Goal: Task Accomplishment & Management: Manage account settings

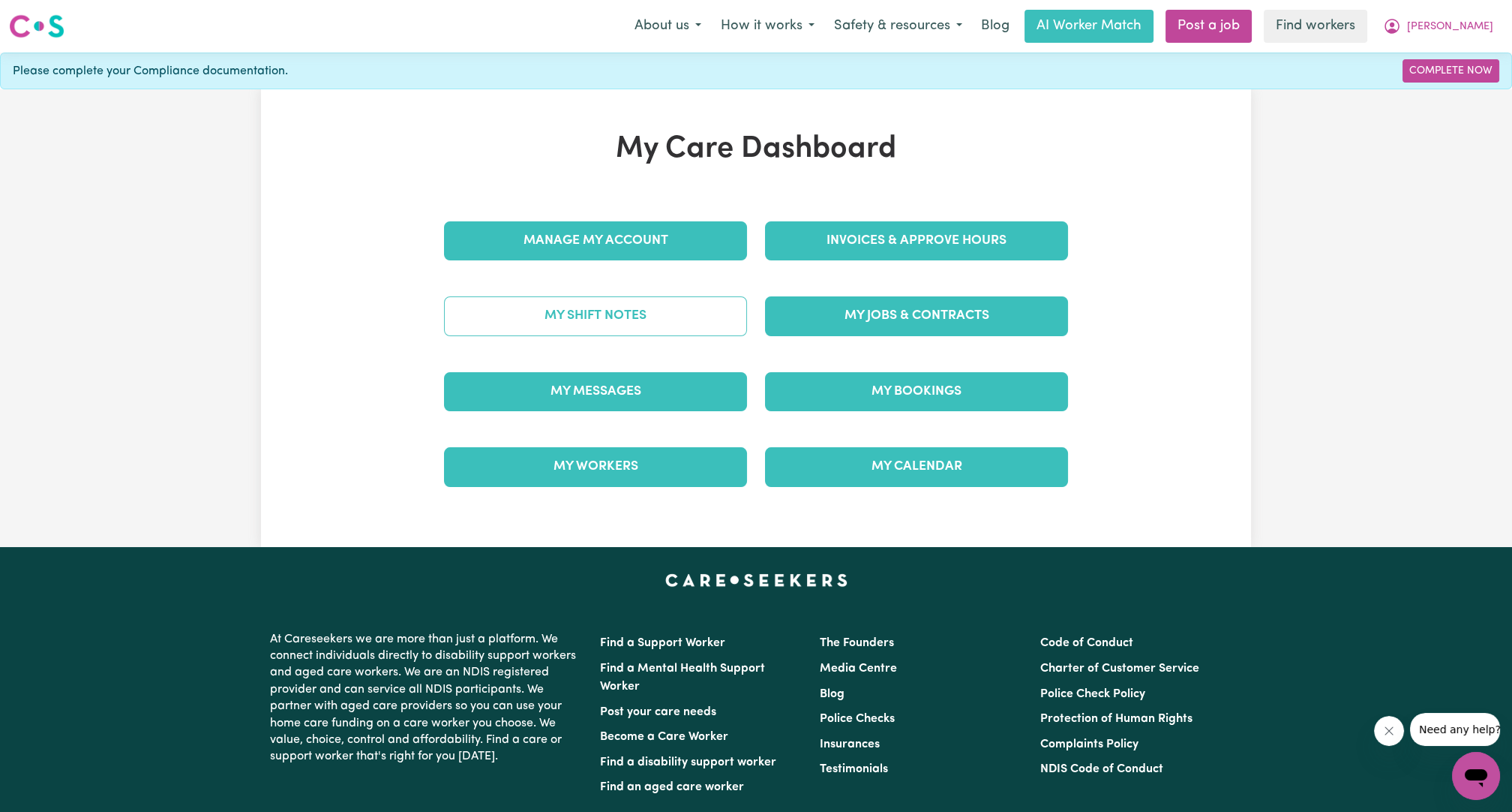
click at [646, 298] on link "My Shift Notes" at bounding box center [595, 316] width 303 height 39
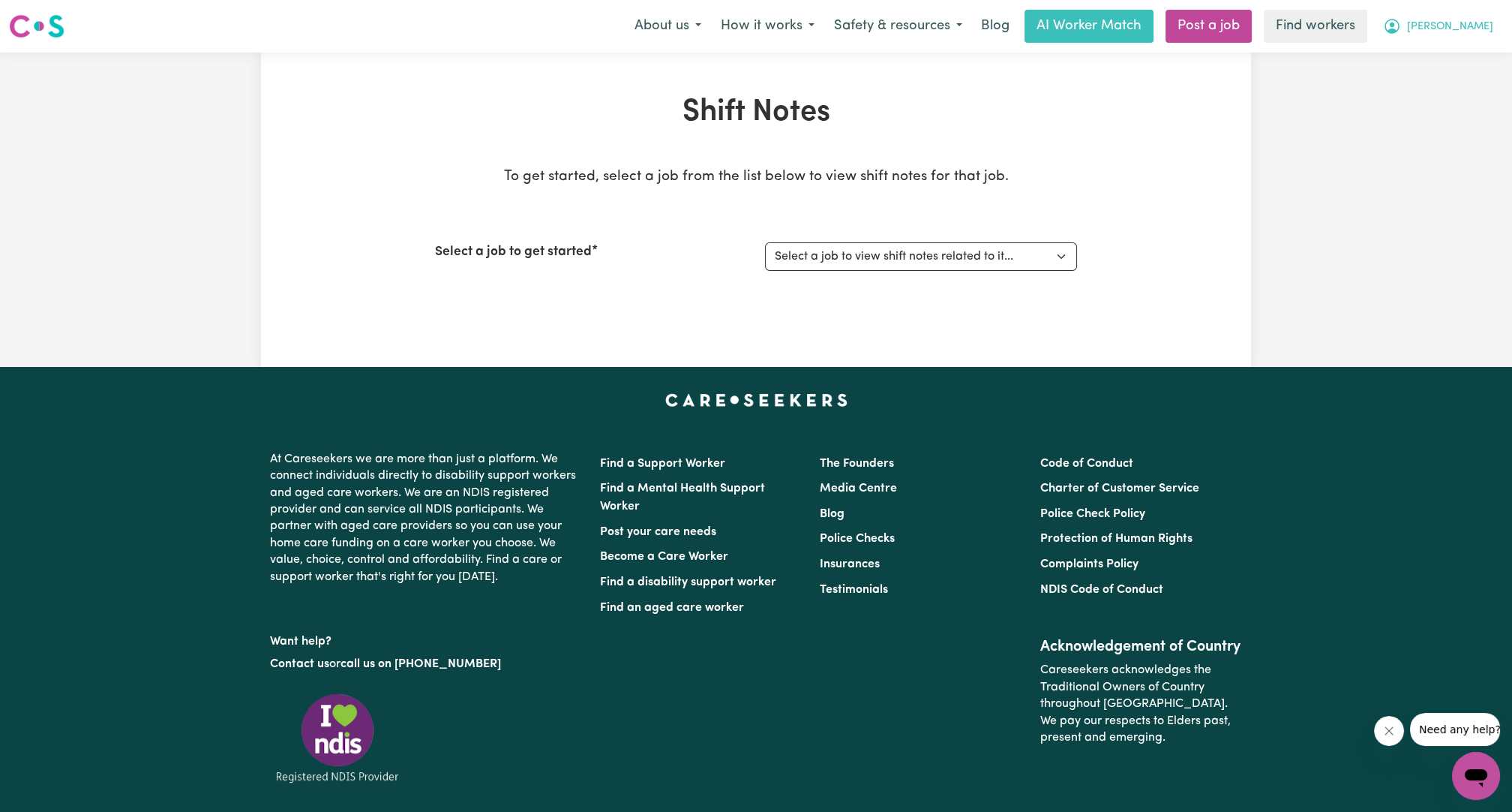
click at [1399, 30] on icon "My Account" at bounding box center [1393, 26] width 15 height 15
click at [1428, 48] on link "My Dashboard" at bounding box center [1443, 59] width 118 height 29
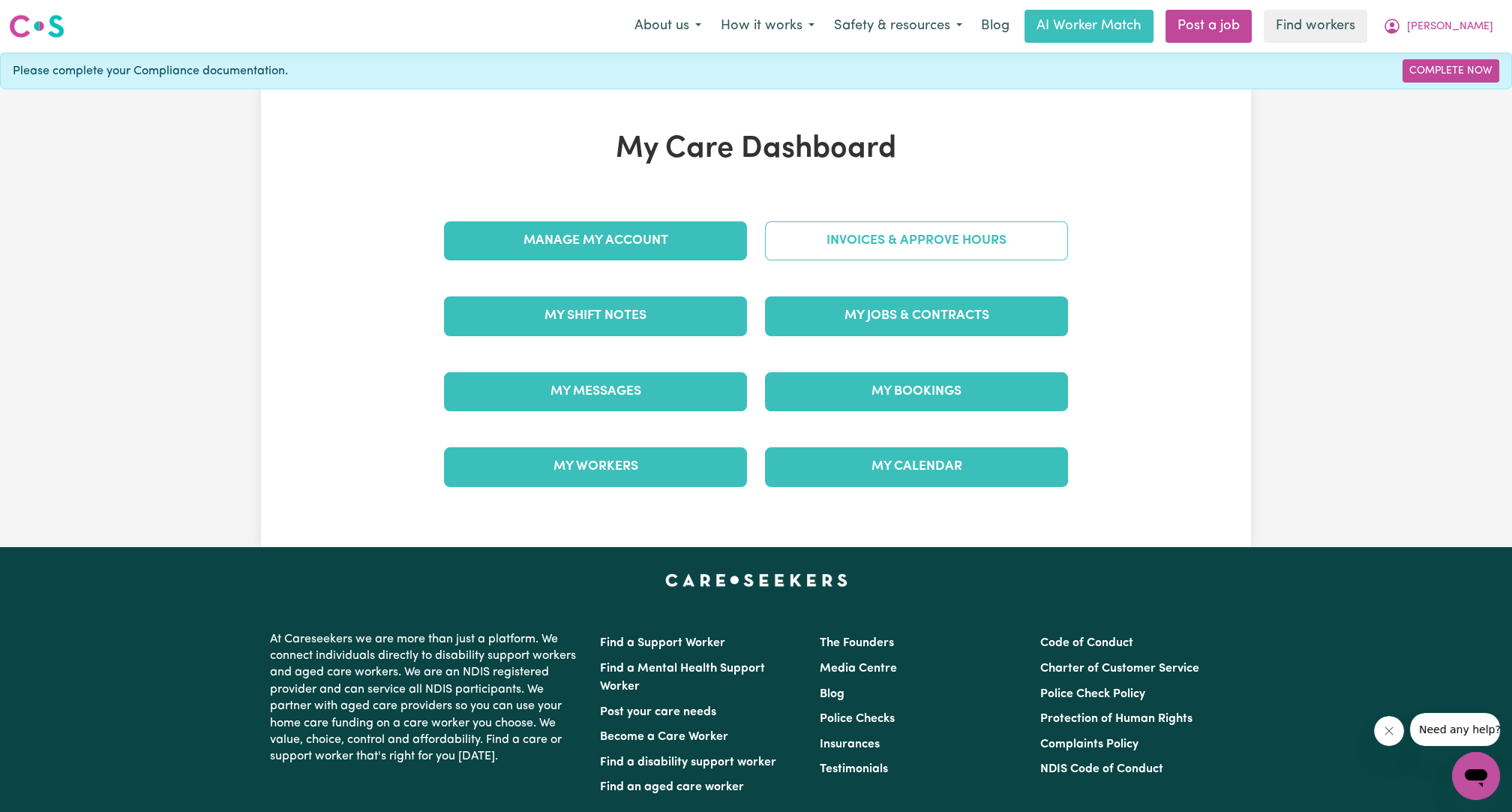
click at [945, 221] on link "Invoices & Approve Hours" at bounding box center [917, 241] width 303 height 39
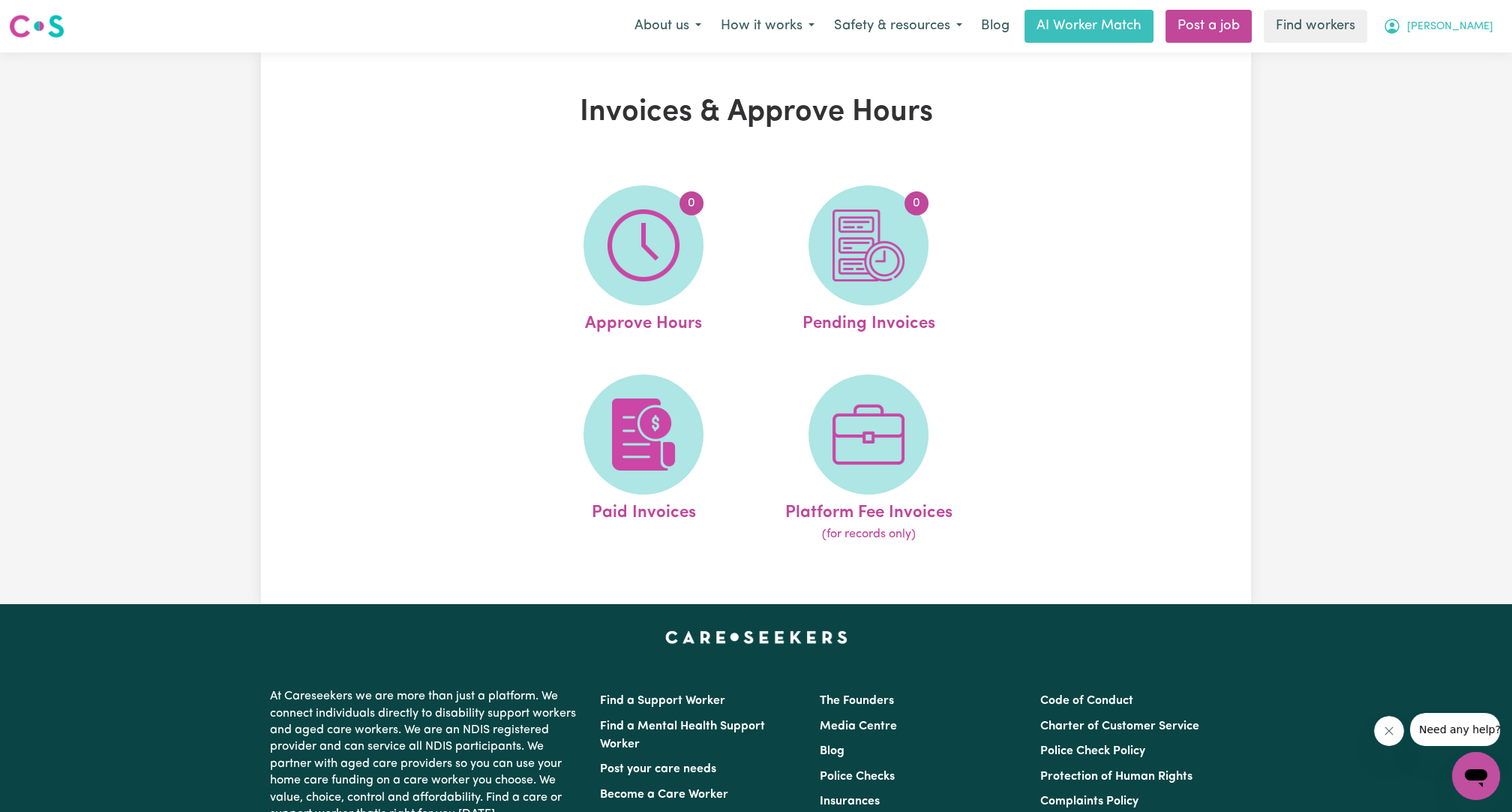
click at [1499, 19] on button "[PERSON_NAME]" at bounding box center [1438, 26] width 130 height 32
click at [1445, 57] on link "My Dashboard" at bounding box center [1443, 59] width 118 height 29
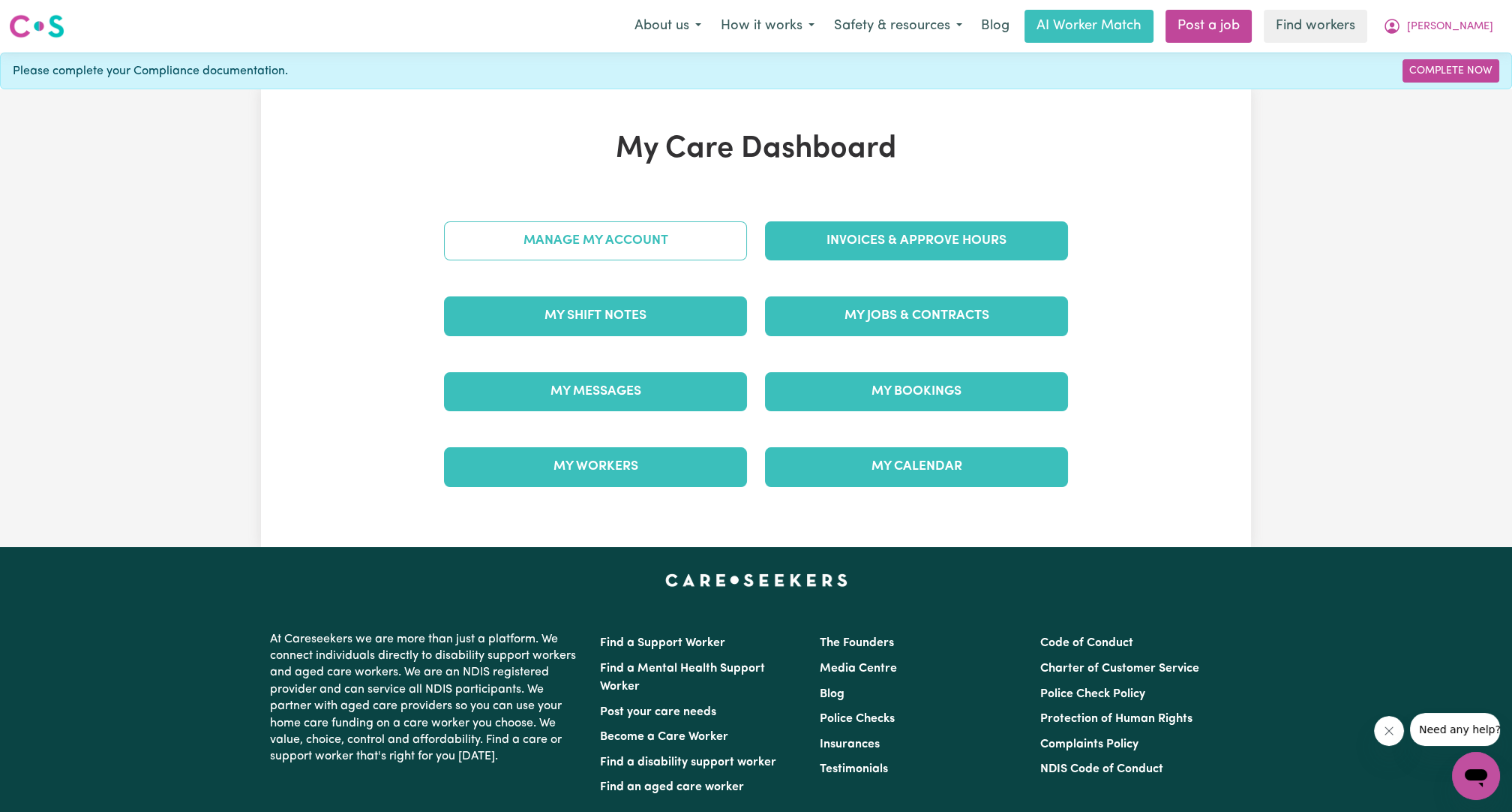
click at [640, 233] on link "Manage My Account" at bounding box center [595, 241] width 303 height 39
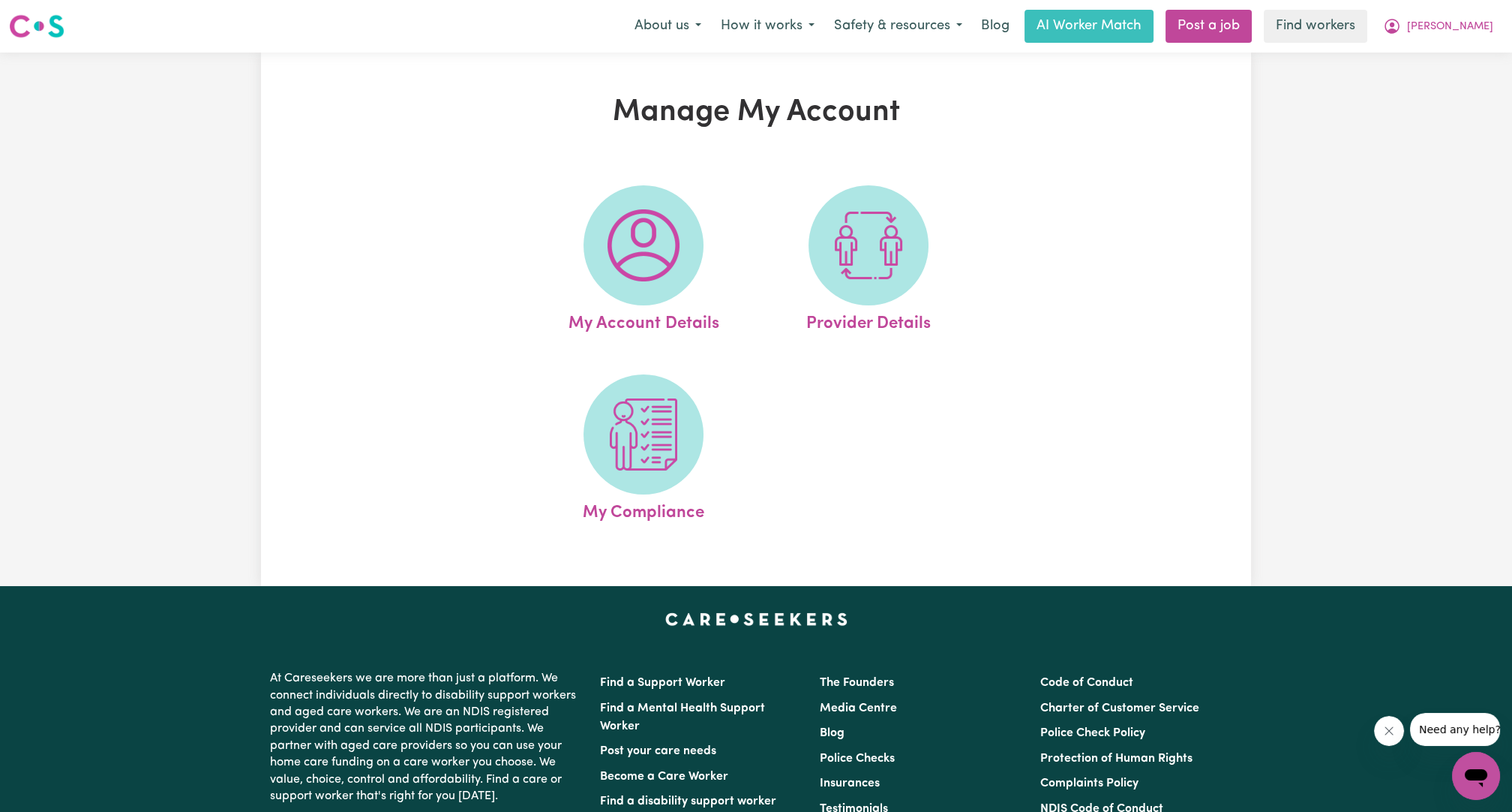
click at [640, 233] on img at bounding box center [643, 245] width 72 height 72
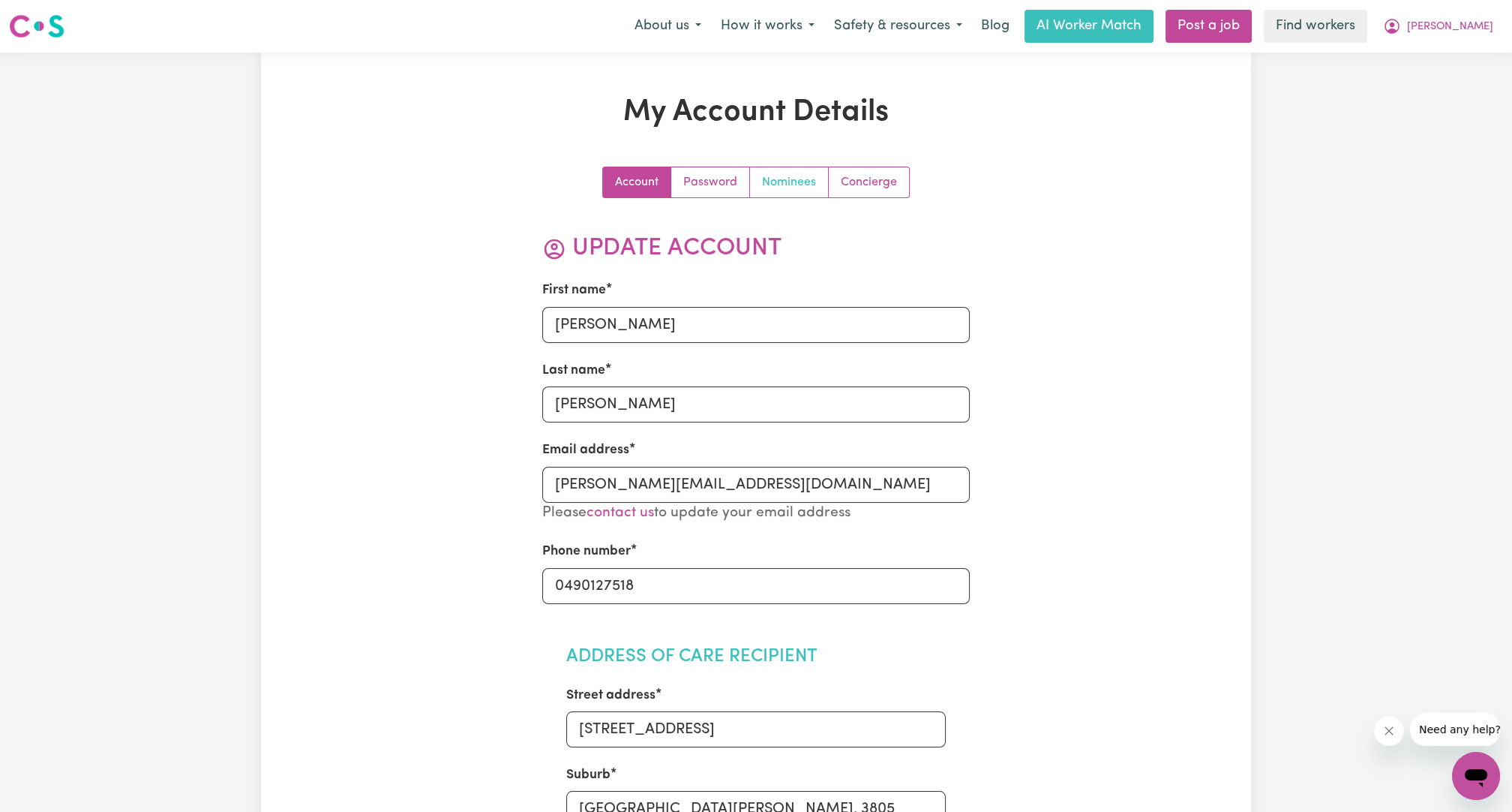
click at [803, 184] on link "Nominees" at bounding box center [790, 182] width 79 height 30
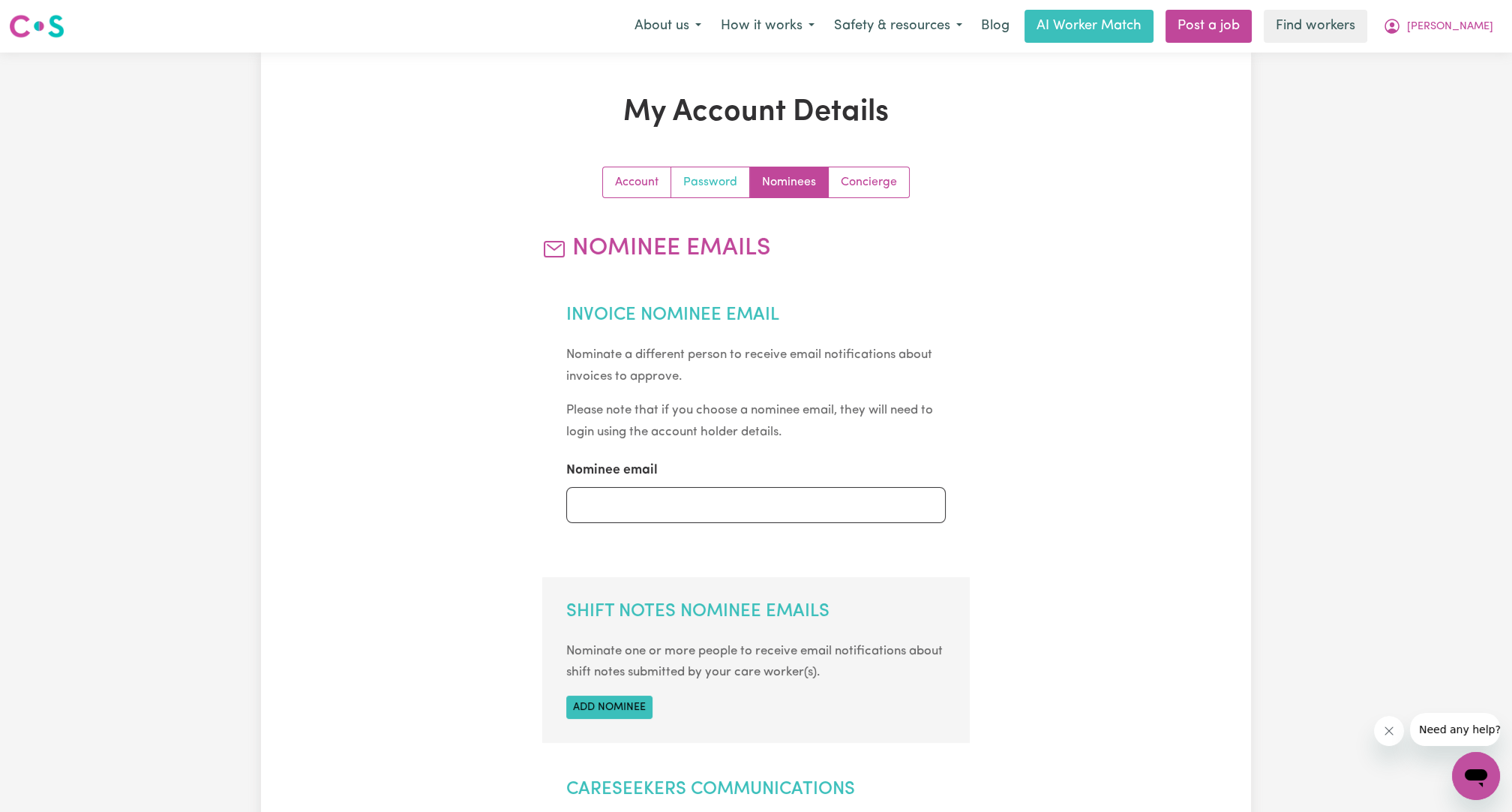
click at [694, 183] on link "Password" at bounding box center [711, 182] width 79 height 30
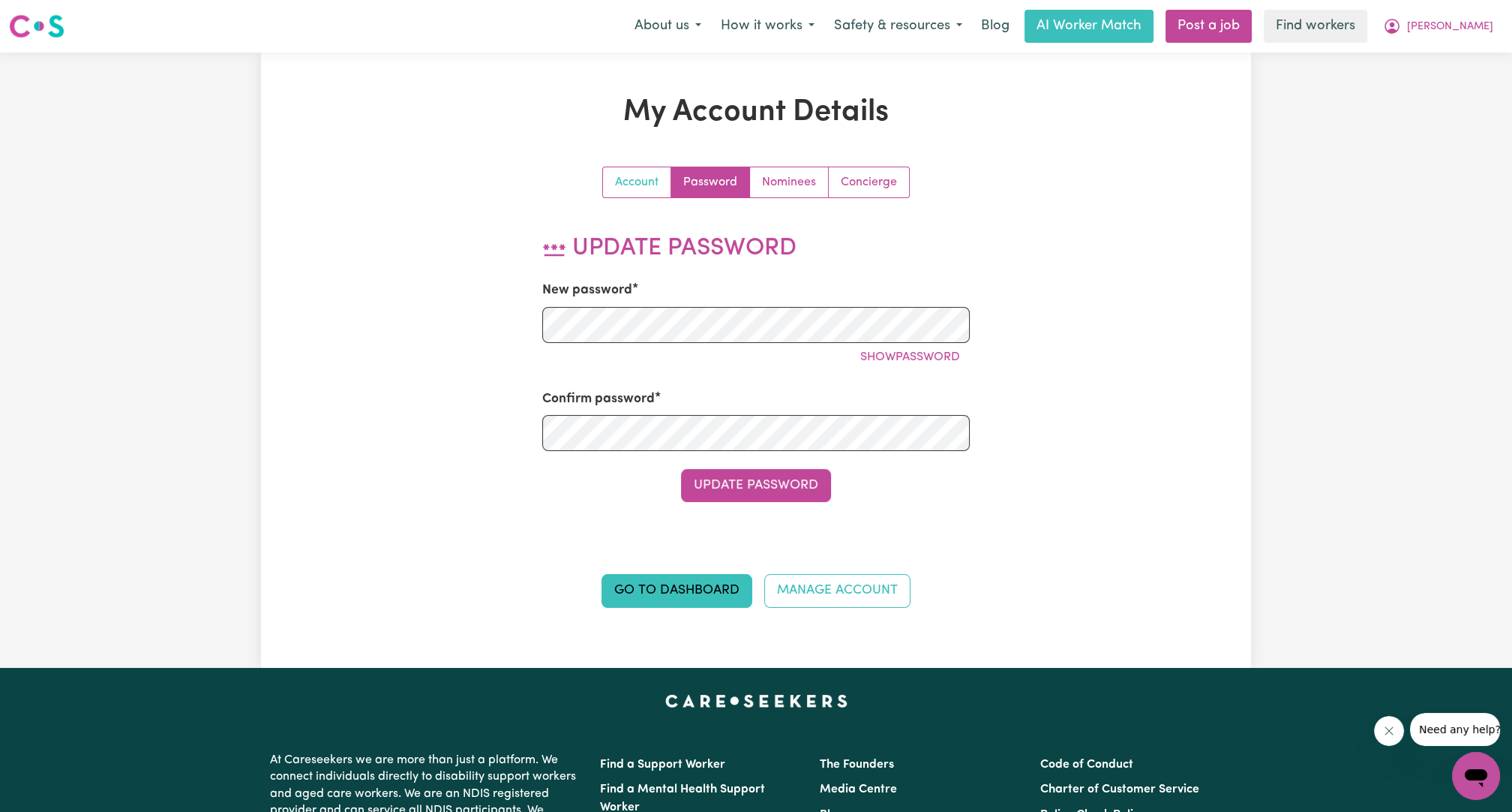
click at [642, 179] on link "Account" at bounding box center [637, 182] width 68 height 30
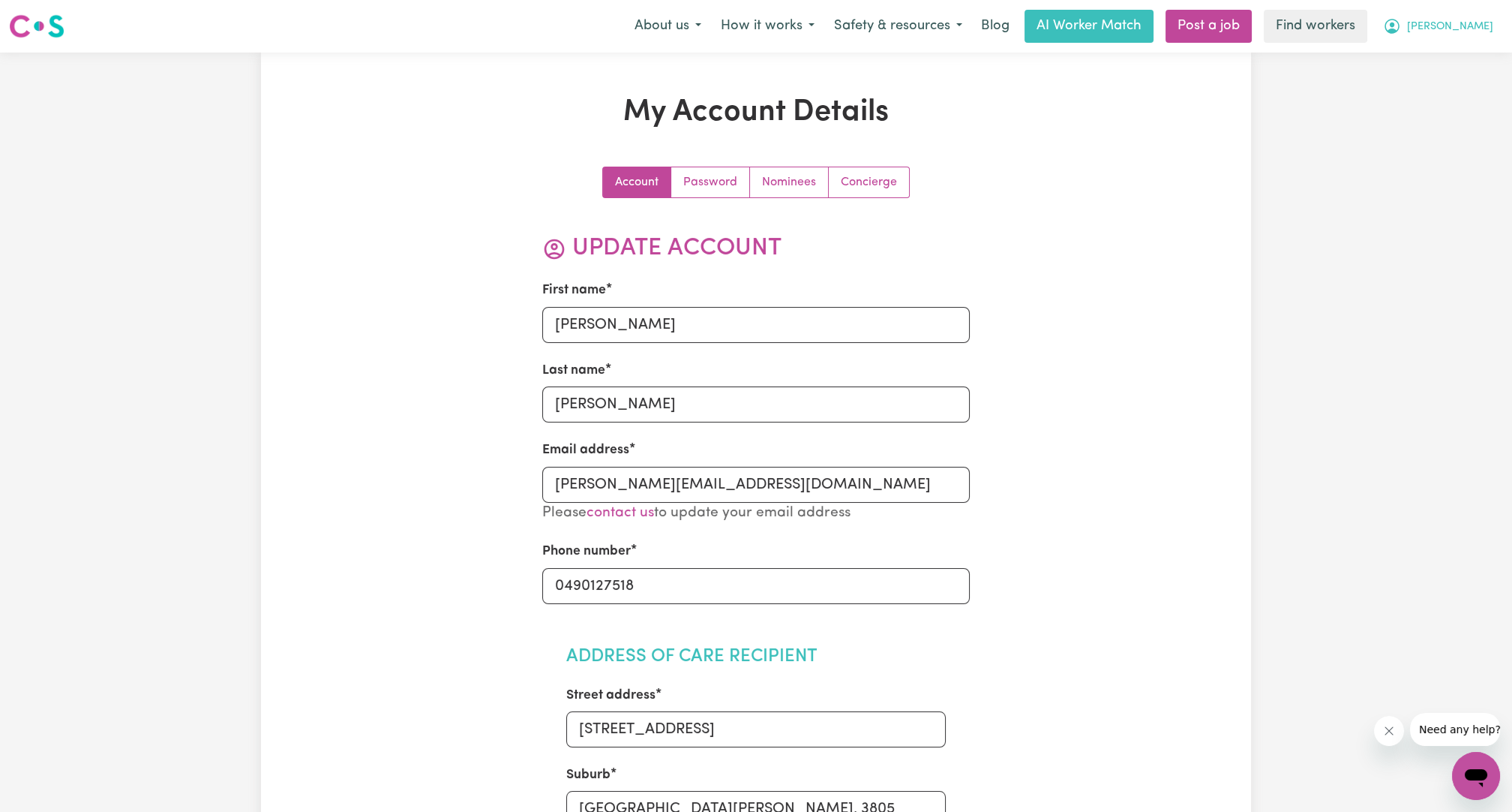
click at [1480, 34] on span "[PERSON_NAME]" at bounding box center [1450, 26] width 87 height 16
click at [1439, 70] on link "My Dashboard" at bounding box center [1443, 59] width 118 height 29
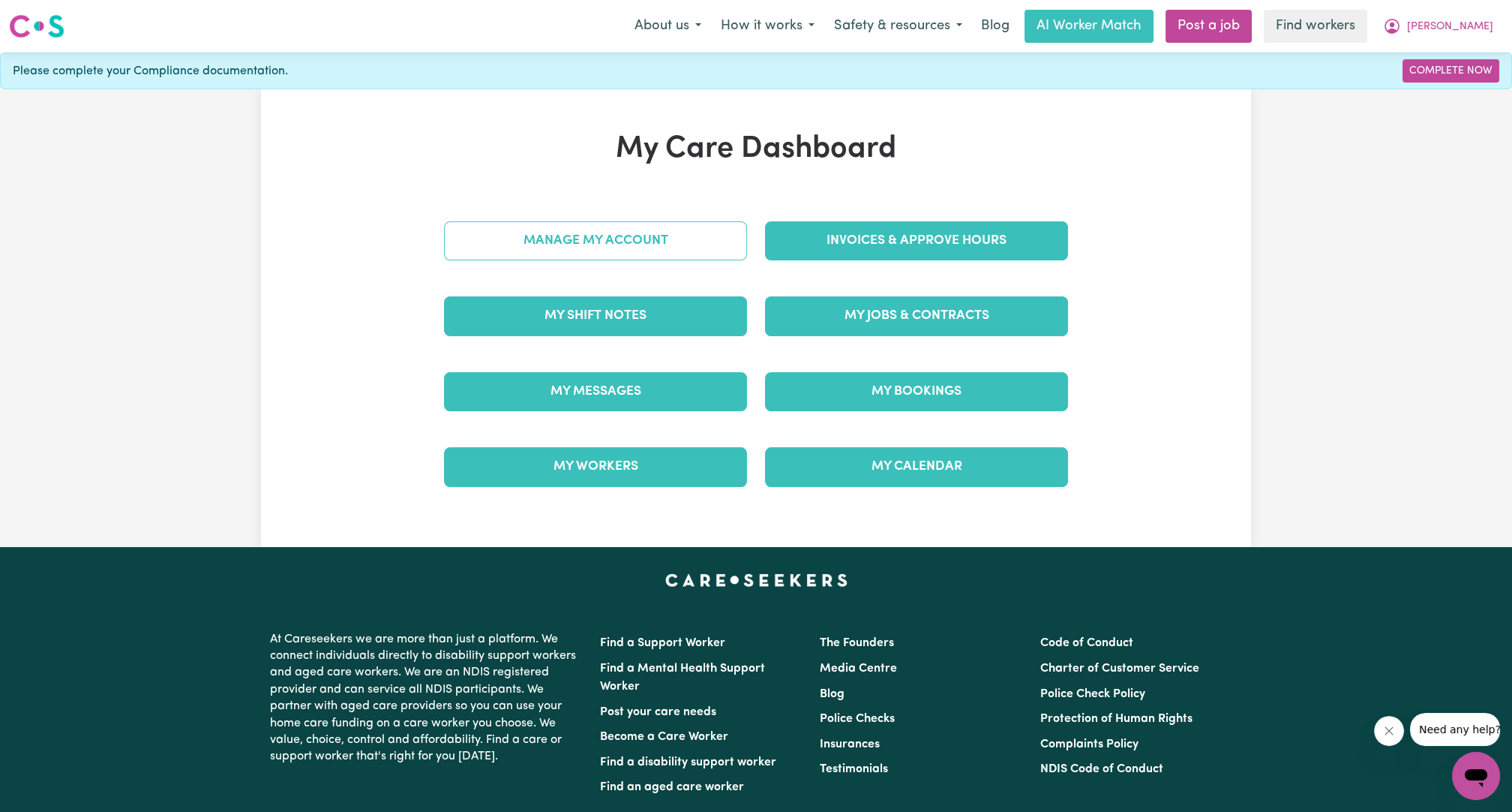
click at [715, 241] on link "Manage My Account" at bounding box center [595, 241] width 303 height 39
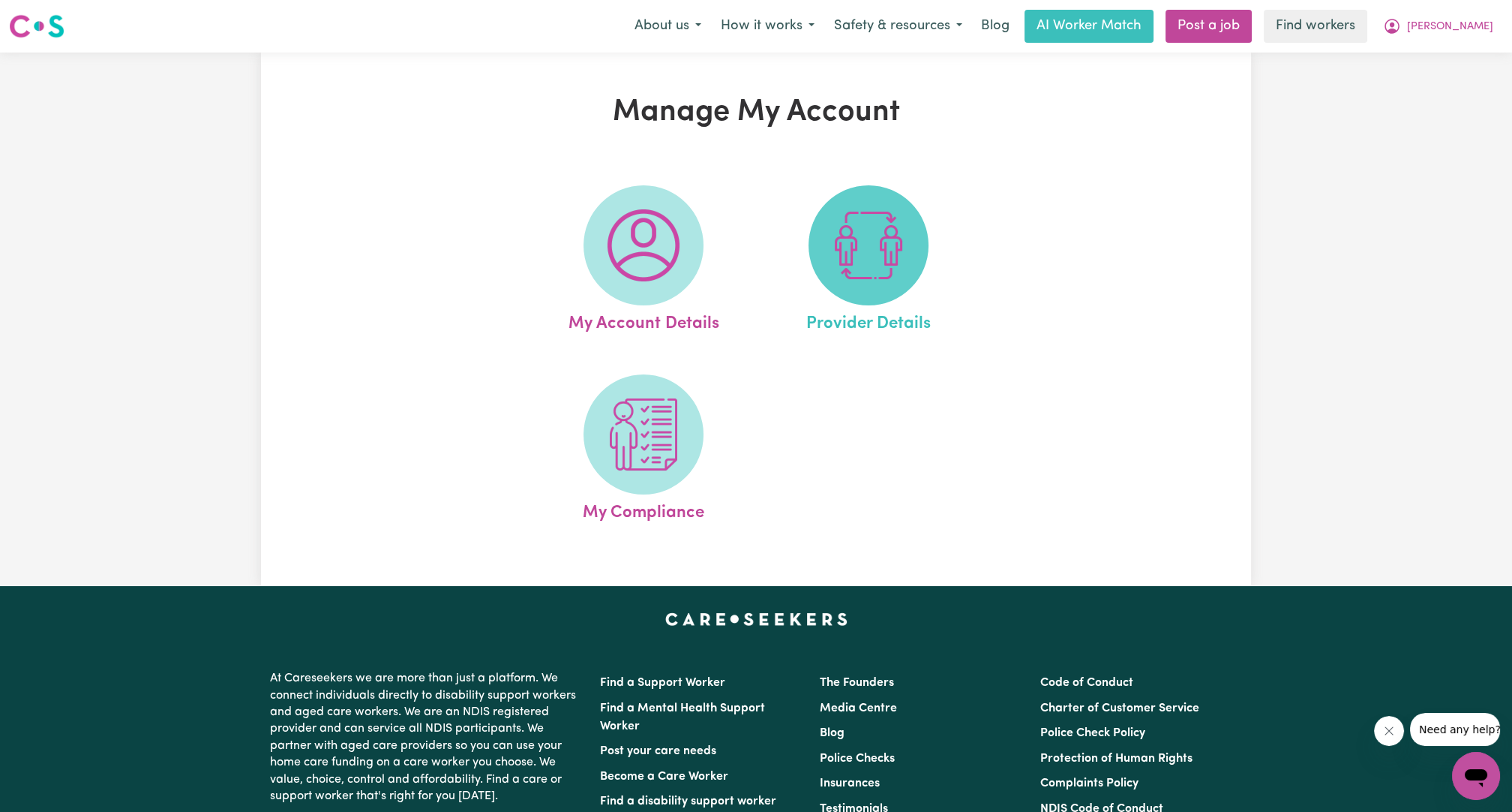
click at [834, 230] on img at bounding box center [869, 245] width 72 height 72
select select "NDIS_FUNDING_PLAN_MANAGED"
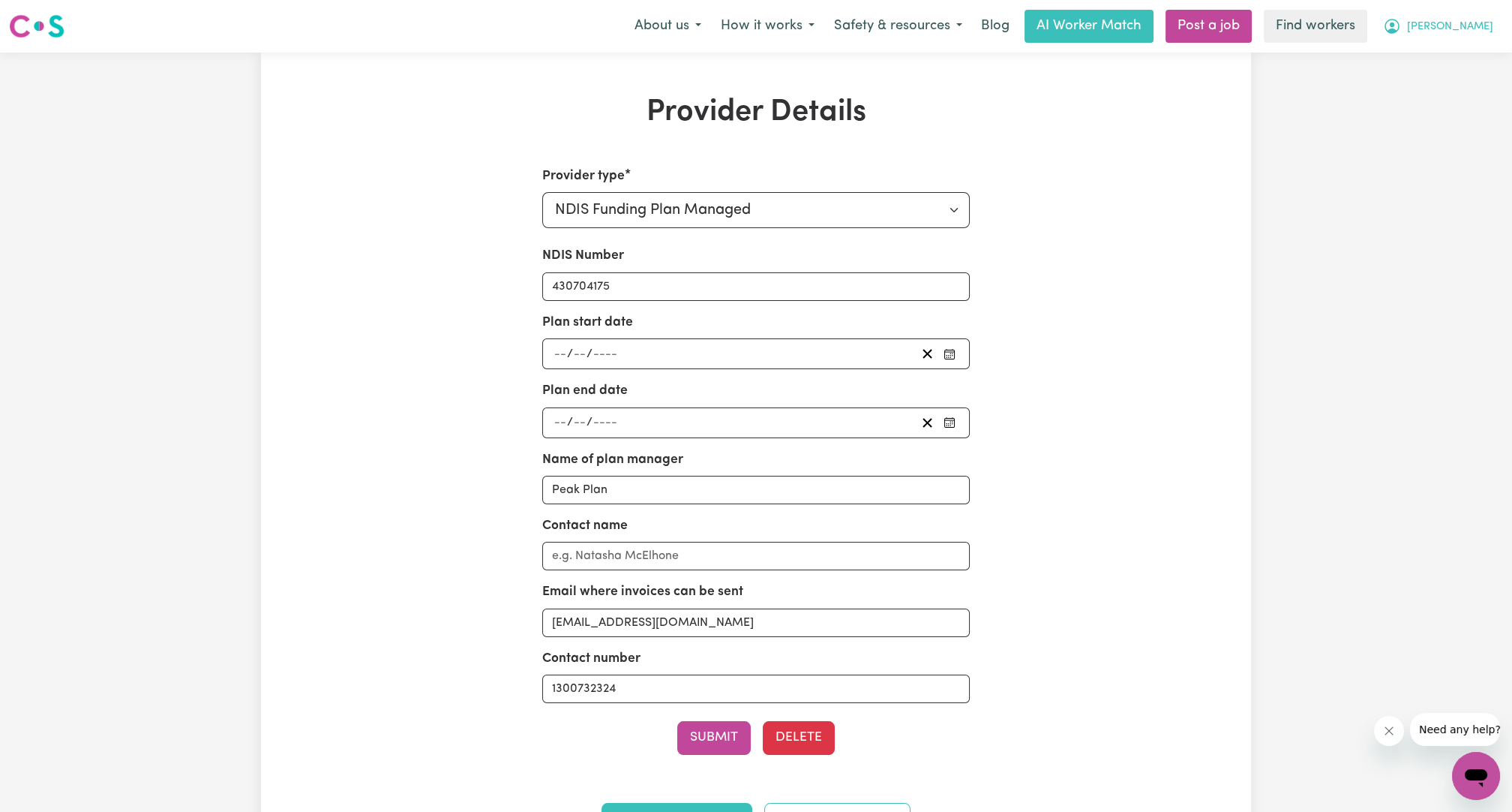
click at [1454, 28] on button "[PERSON_NAME]" at bounding box center [1438, 26] width 130 height 32
click at [1434, 84] on link "Logout" at bounding box center [1443, 87] width 118 height 29
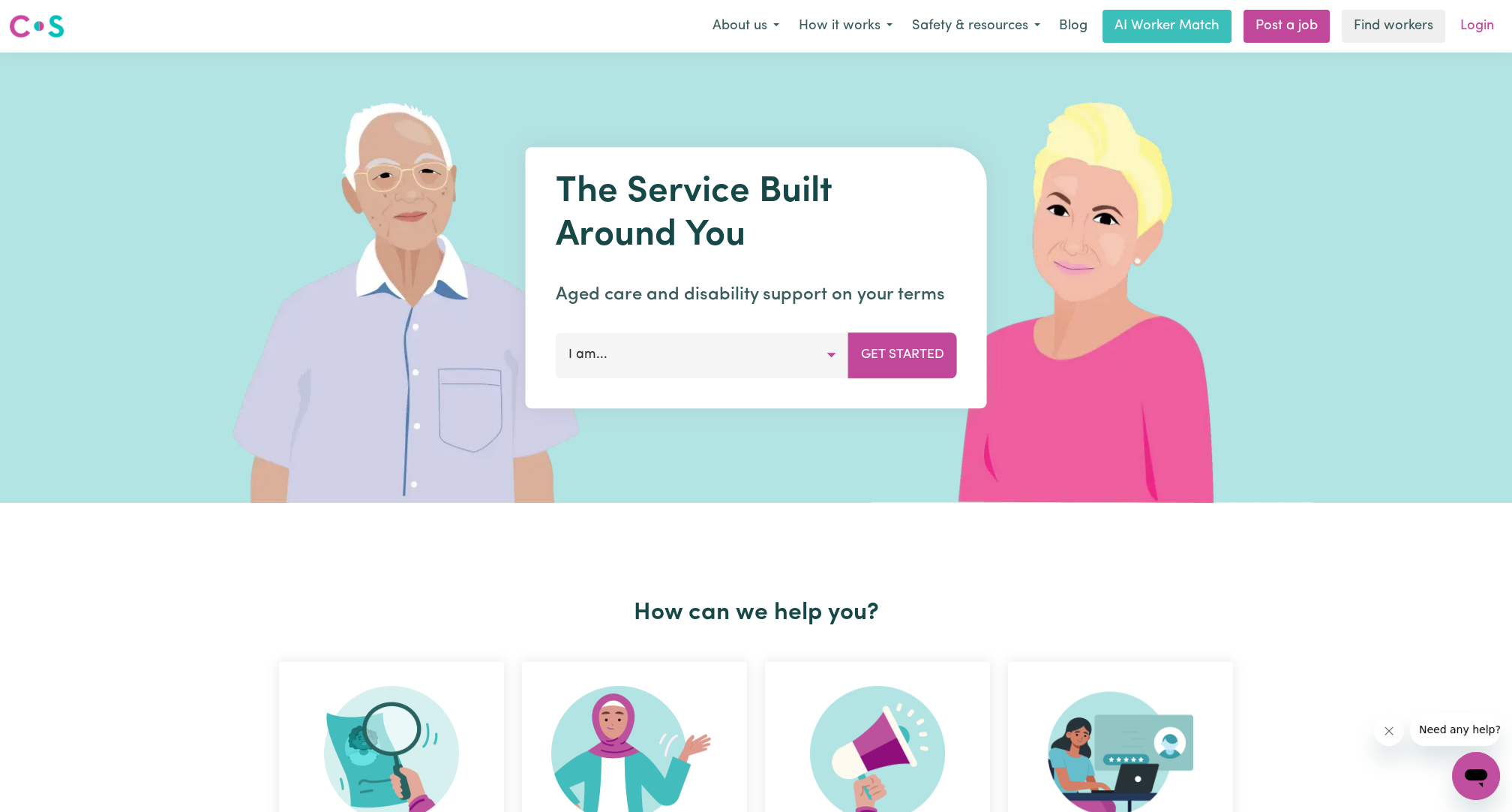
click at [1471, 21] on link "Login" at bounding box center [1477, 26] width 52 height 33
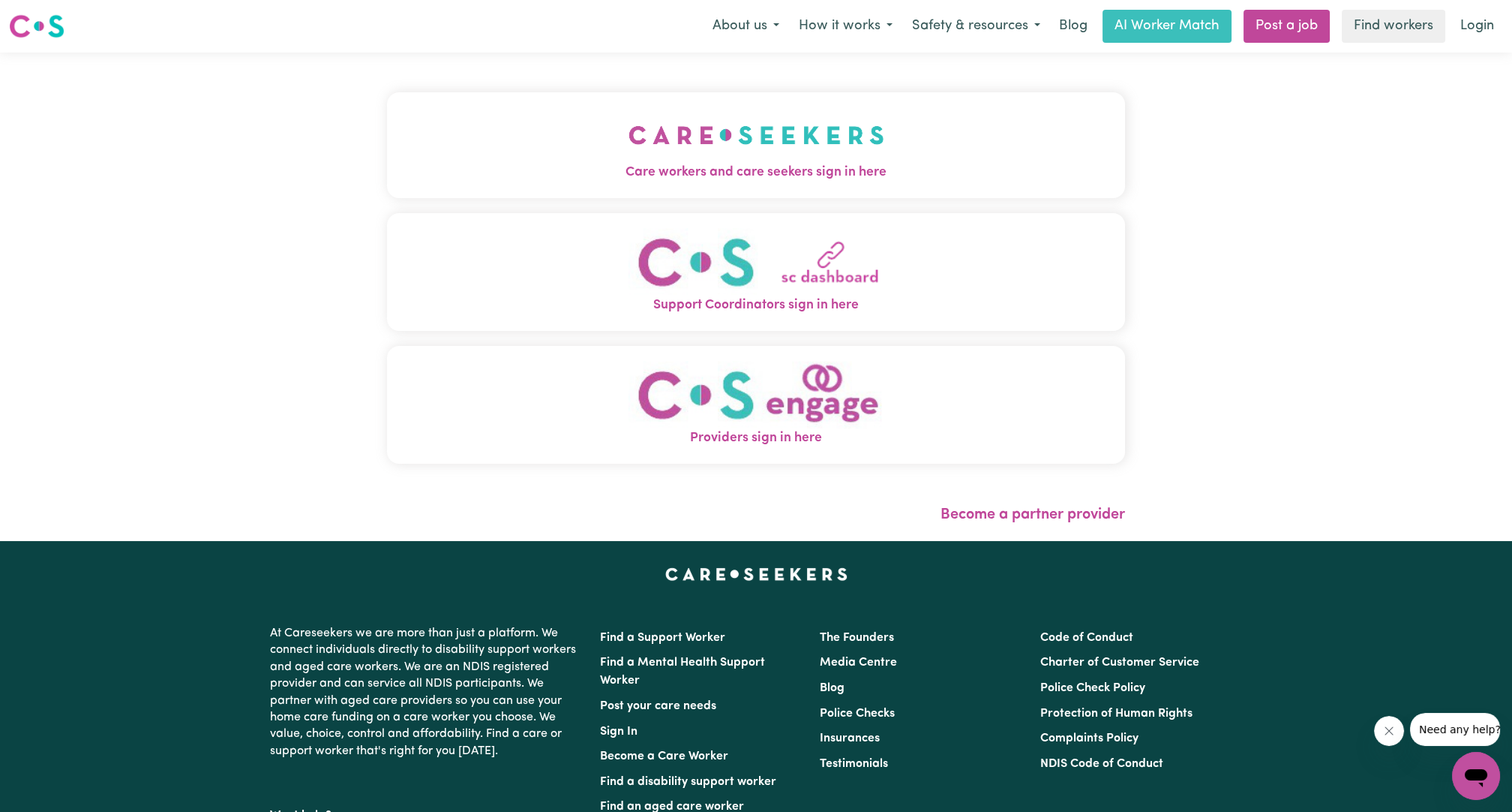
click at [762, 141] on img "Care workers and care seekers sign in here" at bounding box center [757, 136] width 256 height 56
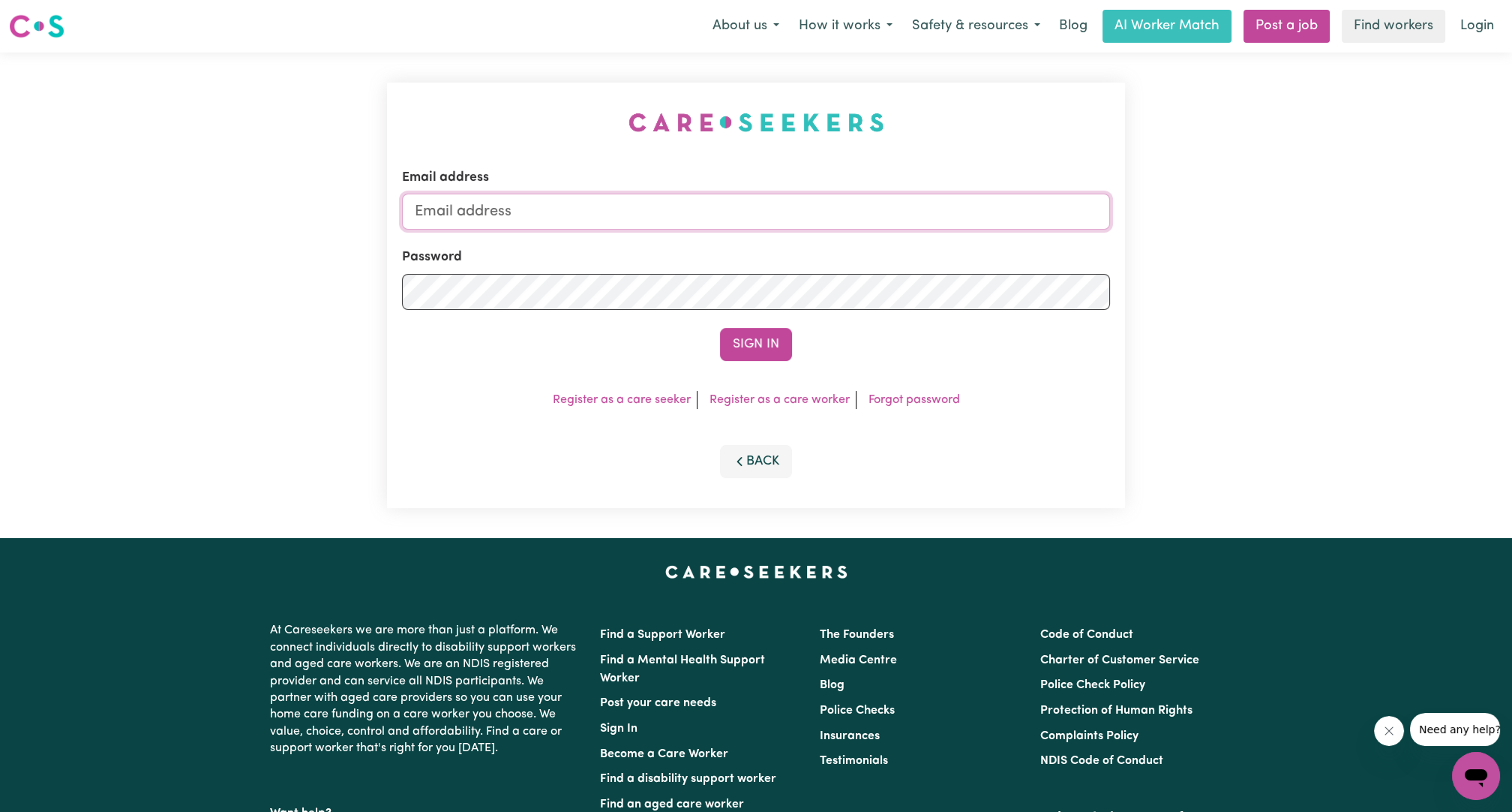
click at [769, 211] on input "Email address" at bounding box center [756, 211] width 708 height 36
click at [646, 242] on form "Email address [PERSON_NAME][EMAIL_ADDRESS][DOMAIN_NAME] Password Sign In" at bounding box center [756, 265] width 708 height 192
click at [661, 220] on input "[PERSON_NAME][EMAIL_ADDRESS][DOMAIN_NAME]" at bounding box center [756, 211] width 708 height 36
drag, startPoint x: 491, startPoint y: 211, endPoint x: 994, endPoint y: 245, distance: 504.1
click at [990, 245] on form "Email address [EMAIL_ADDRESS][PERSON_NAME][DOMAIN_NAME] Password Sign In" at bounding box center [756, 265] width 708 height 192
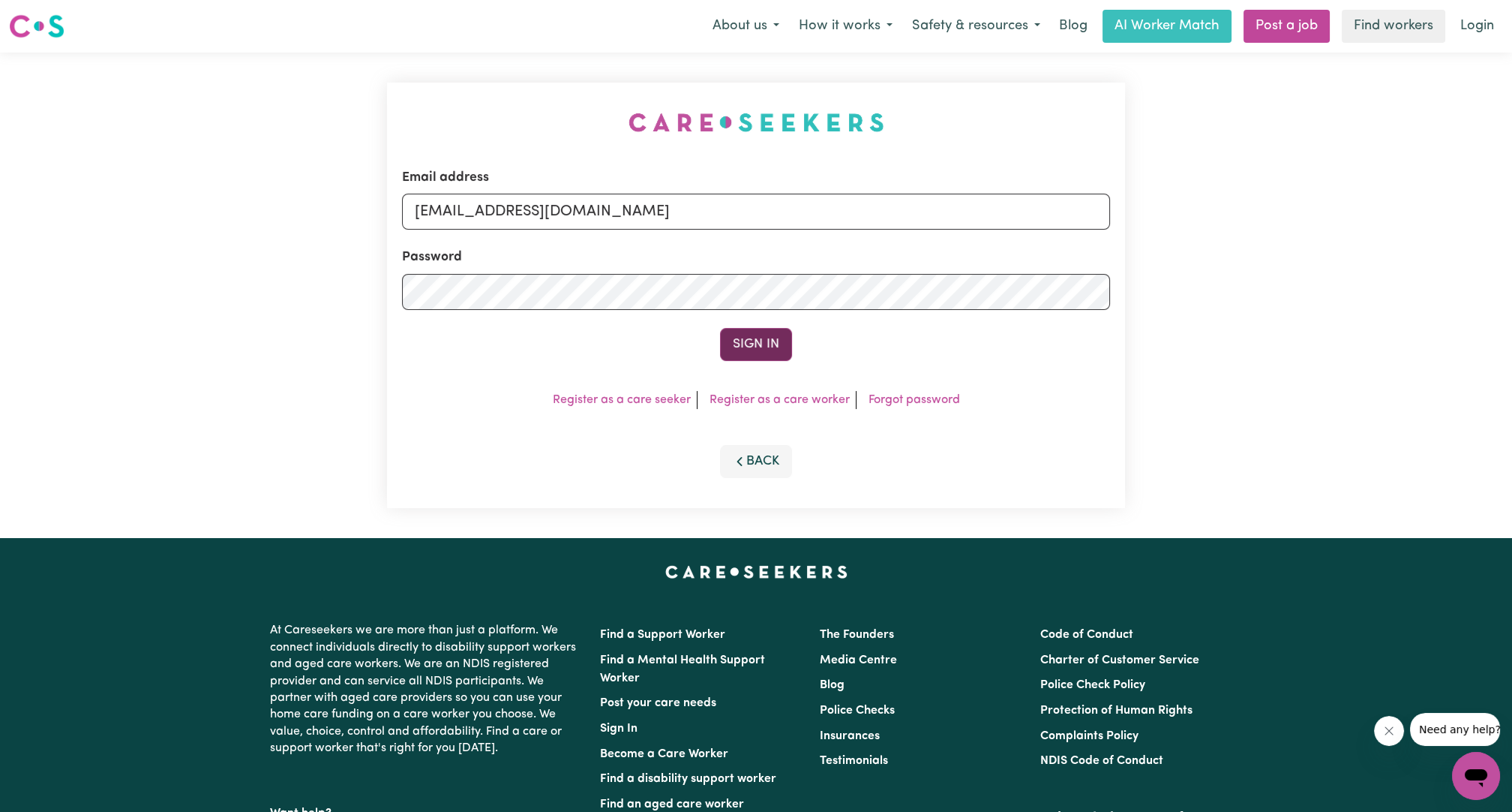
type input "[EMAIL_ADDRESS][DOMAIN_NAME]"
click at [726, 337] on button "Sign In" at bounding box center [756, 344] width 72 height 33
